Goal: Task Accomplishment & Management: Complete application form

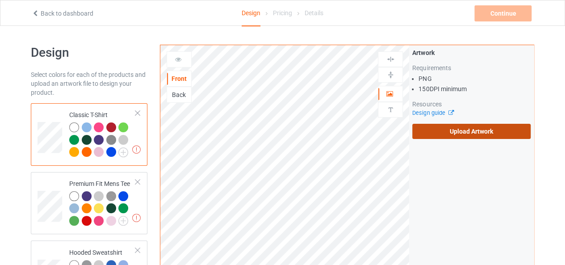
click at [460, 137] on label "Upload Artwork" at bounding box center [471, 131] width 118 height 15
click at [0, 0] on input "Upload Artwork" at bounding box center [0, 0] width 0 height 0
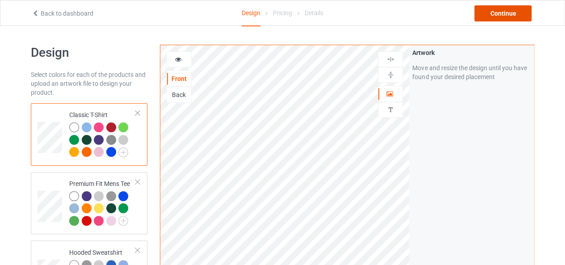
click at [495, 13] on div "Continue" at bounding box center [502, 13] width 57 height 16
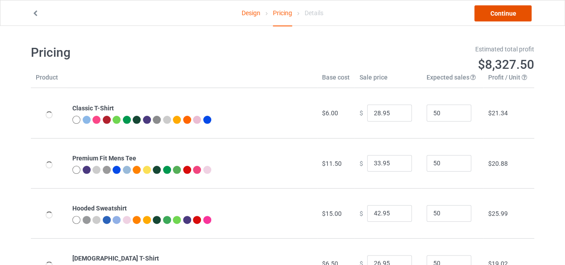
click at [495, 13] on link "Continue" at bounding box center [502, 13] width 57 height 16
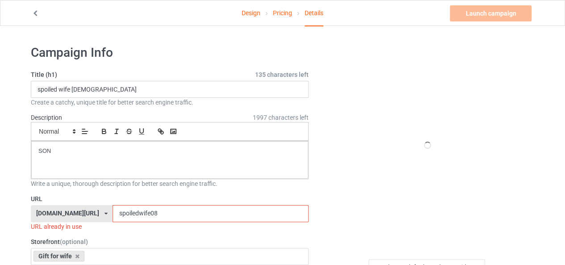
scroll to position [45, 0]
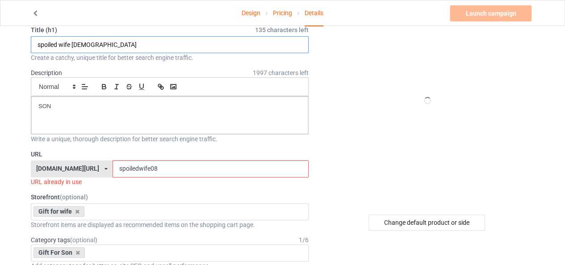
click at [71, 44] on input "spoiled wife 08" at bounding box center [170, 44] width 278 height 17
drag, startPoint x: 80, startPoint y: 46, endPoint x: 20, endPoint y: 46, distance: 60.7
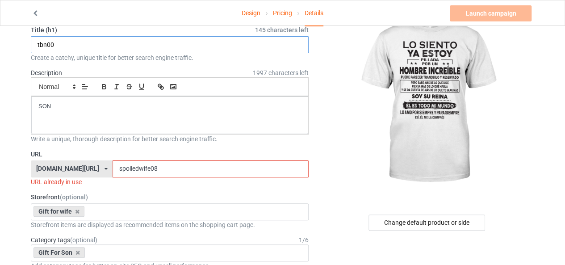
type input "tbn00"
click at [136, 167] on input "spoiledwife08" at bounding box center [211, 168] width 196 height 17
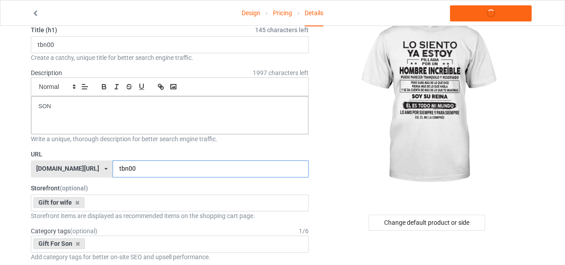
click at [113, 168] on input "tbn00" at bounding box center [211, 168] width 196 height 17
drag, startPoint x: 107, startPoint y: 168, endPoint x: 82, endPoint y: 168, distance: 25.0
click at [82, 168] on div "ts-family.com/ bts-family.com/ family-new.com/ ts-family.com/ teechip.com/ 6106…" at bounding box center [170, 168] width 278 height 17
click at [113, 169] on input "nuwin00" at bounding box center [211, 168] width 196 height 17
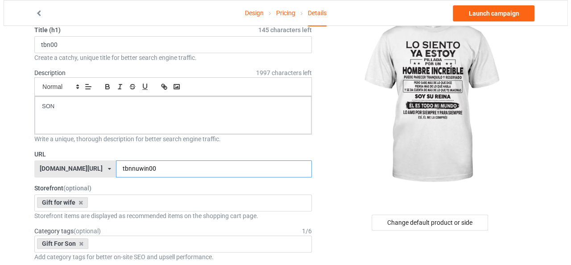
scroll to position [0, 0]
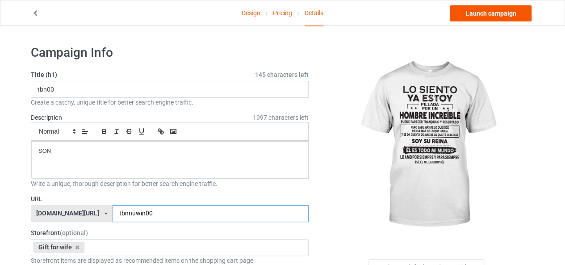
type input "tbnnuwin00"
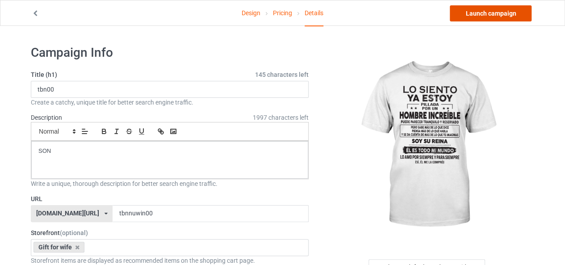
click at [493, 12] on link "Launch campaign" at bounding box center [491, 13] width 82 height 16
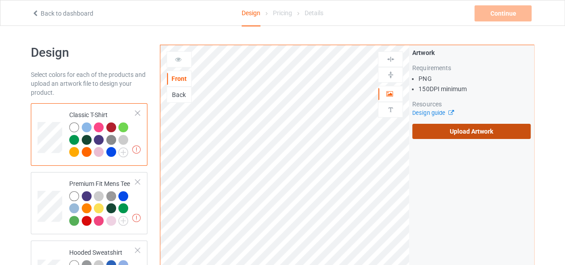
click at [449, 127] on label "Upload Artwork" at bounding box center [471, 131] width 118 height 15
click at [0, 0] on input "Upload Artwork" at bounding box center [0, 0] width 0 height 0
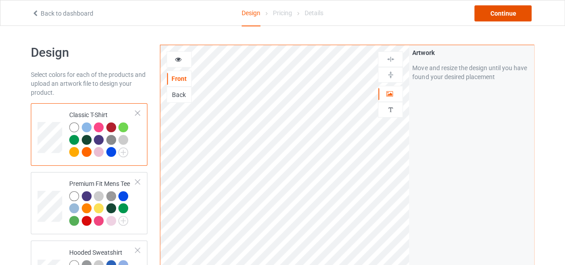
click at [500, 16] on div "Continue" at bounding box center [502, 13] width 57 height 16
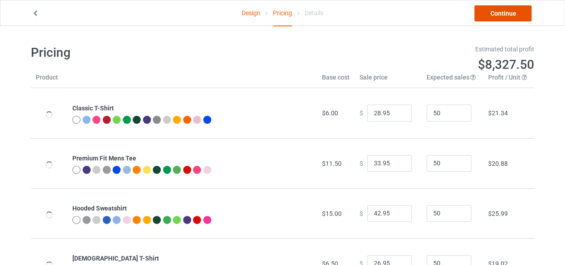
click at [500, 16] on link "Continue" at bounding box center [502, 13] width 57 height 16
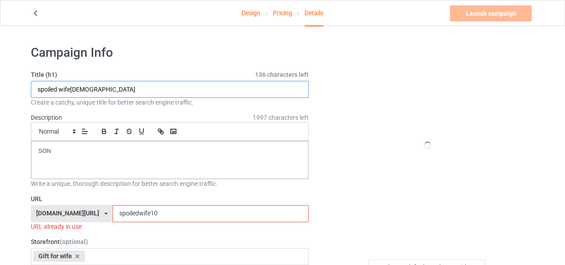
click at [72, 84] on input "spoiled wife[DEMOGRAPHIC_DATA]" at bounding box center [170, 89] width 278 height 17
click at [72, 92] on input "spoiled wife[DEMOGRAPHIC_DATA]" at bounding box center [170, 89] width 278 height 17
drag, startPoint x: 71, startPoint y: 92, endPoint x: 36, endPoint y: 94, distance: 34.9
click at [36, 94] on input "spoiled wife[DEMOGRAPHIC_DATA]" at bounding box center [170, 89] width 278 height 17
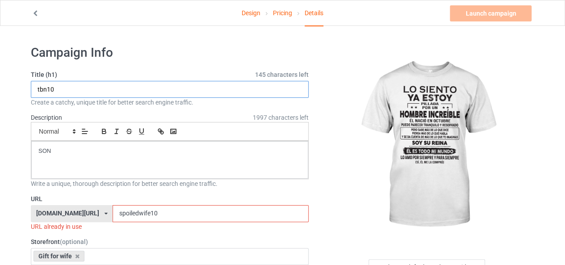
type input "tbn10"
drag, startPoint x: 129, startPoint y: 213, endPoint x: 88, endPoint y: 213, distance: 42.0
click at [88, 213] on div "[DOMAIN_NAME][URL] [DOMAIN_NAME][URL] [DOMAIN_NAME][URL] [DOMAIN_NAME][URL] [DO…" at bounding box center [170, 213] width 278 height 17
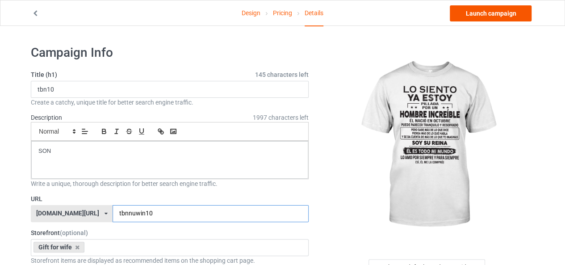
type input "tbnnuwin10"
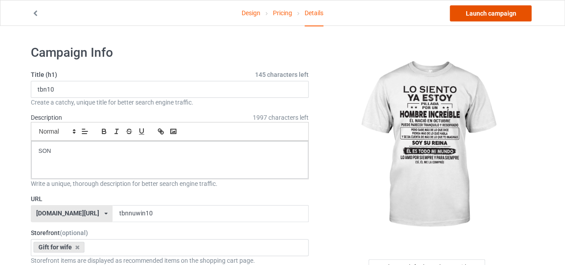
click at [496, 17] on link "Launch campaign" at bounding box center [491, 13] width 82 height 16
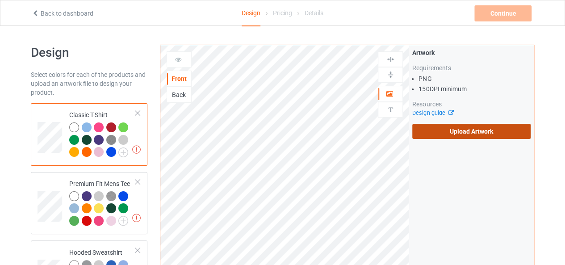
click at [468, 129] on label "Upload Artwork" at bounding box center [471, 131] width 118 height 15
click at [0, 0] on input "Upload Artwork" at bounding box center [0, 0] width 0 height 0
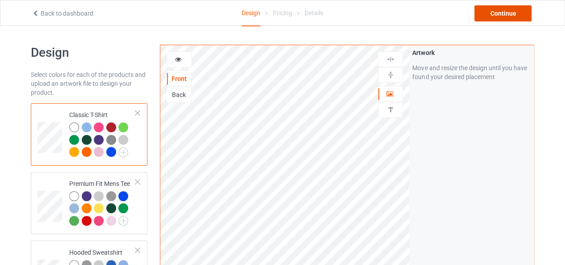
click at [492, 13] on div "Continue" at bounding box center [502, 13] width 57 height 16
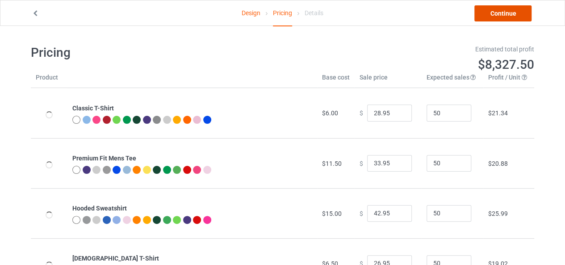
click at [492, 13] on link "Continue" at bounding box center [502, 13] width 57 height 16
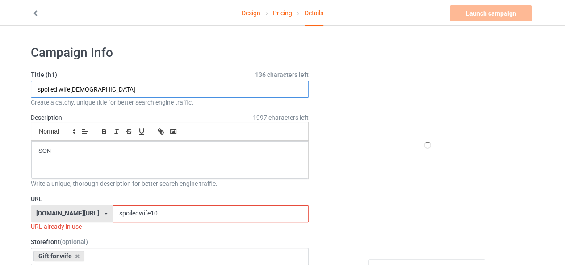
drag, startPoint x: 71, startPoint y: 87, endPoint x: 7, endPoint y: 89, distance: 64.3
click at [55, 87] on input "tbn10" at bounding box center [170, 89] width 278 height 17
type input "tbn11"
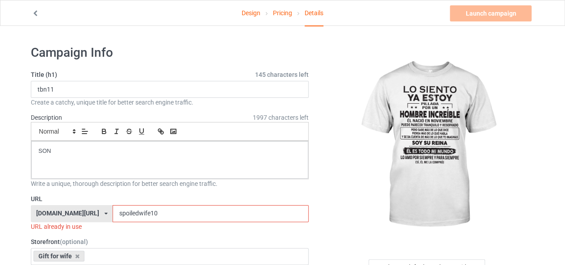
drag, startPoint x: 130, startPoint y: 211, endPoint x: 82, endPoint y: 211, distance: 48.7
click at [82, 211] on div "[DOMAIN_NAME][URL] [DOMAIN_NAME][URL] [DOMAIN_NAME][URL] [DOMAIN_NAME][URL] [DO…" at bounding box center [170, 213] width 278 height 17
drag, startPoint x: 124, startPoint y: 214, endPoint x: 96, endPoint y: 216, distance: 28.6
click at [113, 216] on input "tbnnuwin10" at bounding box center [211, 213] width 196 height 17
drag, startPoint x: 135, startPoint y: 213, endPoint x: 127, endPoint y: 215, distance: 8.3
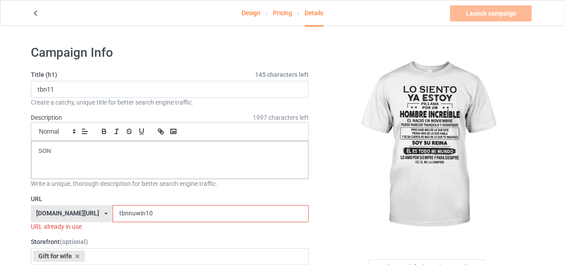
click at [127, 215] on input "tbnnuwin10" at bounding box center [211, 213] width 196 height 17
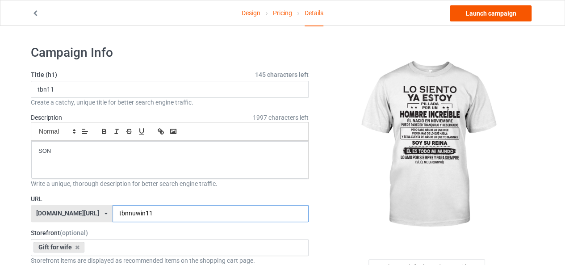
type input "tbnnuwin11"
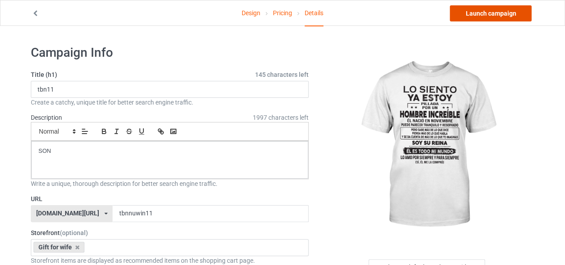
click at [491, 17] on link "Launch campaign" at bounding box center [491, 13] width 82 height 16
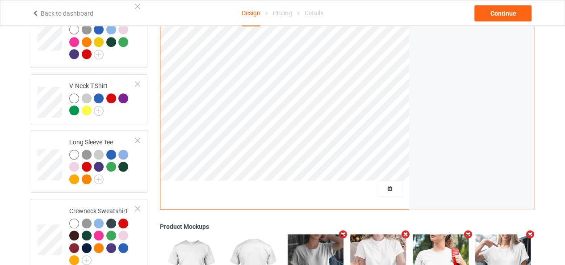
scroll to position [179, 0]
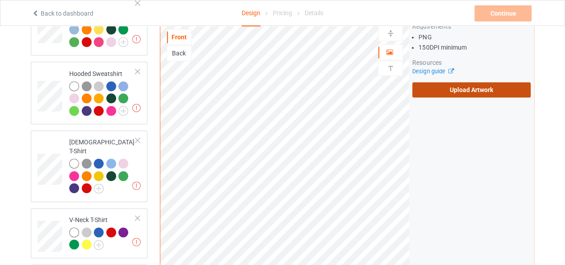
click at [480, 82] on label "Upload Artwork" at bounding box center [471, 89] width 118 height 15
click at [0, 0] on input "Upload Artwork" at bounding box center [0, 0] width 0 height 0
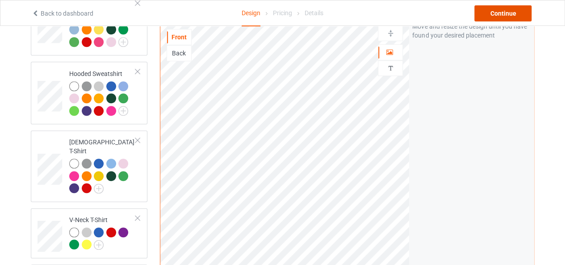
click at [500, 18] on div "Continue" at bounding box center [502, 13] width 57 height 16
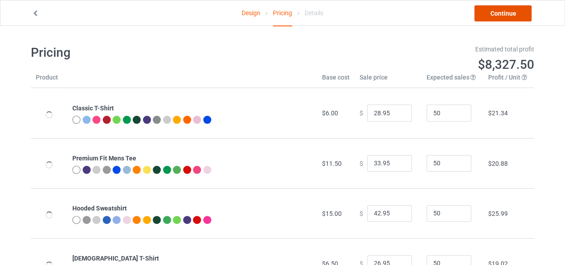
click at [500, 18] on link "Continue" at bounding box center [502, 13] width 57 height 16
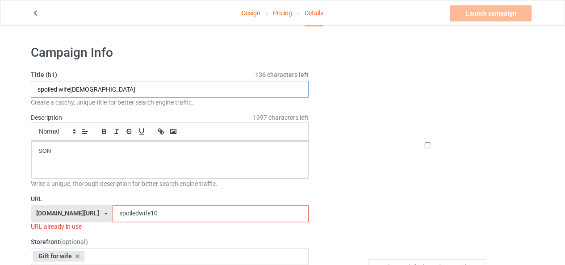
drag, startPoint x: 69, startPoint y: 92, endPoint x: 11, endPoint y: 92, distance: 58.0
type input "tbn10"
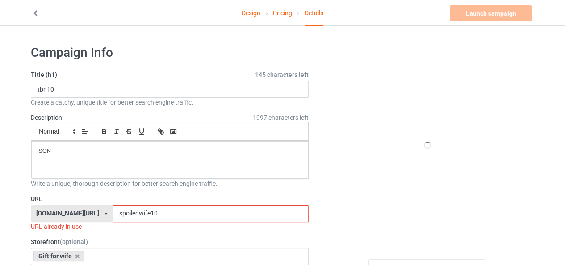
click at [130, 213] on input "spoiledwife10" at bounding box center [211, 213] width 196 height 17
click at [149, 209] on input "spoiledwife10" at bounding box center [211, 213] width 196 height 17
paste input "tbnnuwin"
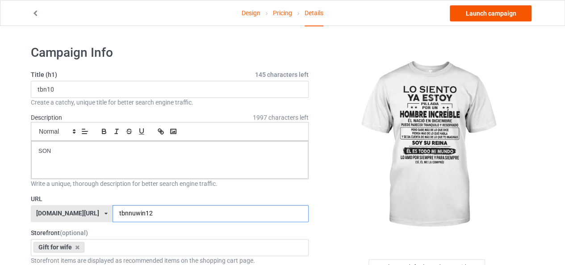
type input "tbnnuwin12"
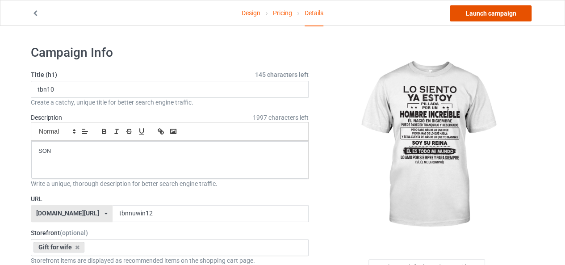
click at [476, 11] on link "Launch campaign" at bounding box center [491, 13] width 82 height 16
